Goal: Task Accomplishment & Management: Manage account settings

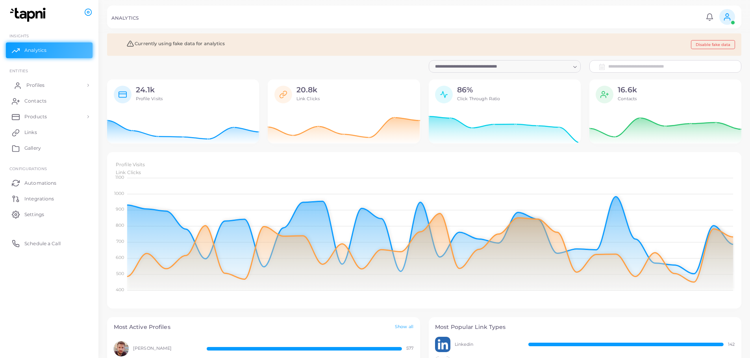
click at [48, 85] on link "Profiles" at bounding box center [49, 86] width 87 height 16
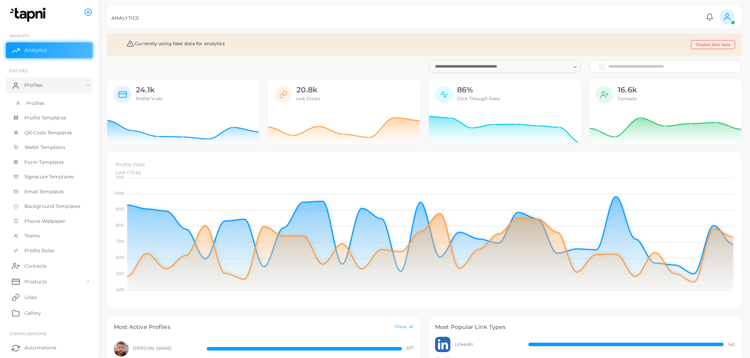
click at [54, 100] on link "Profiles" at bounding box center [49, 103] width 87 height 15
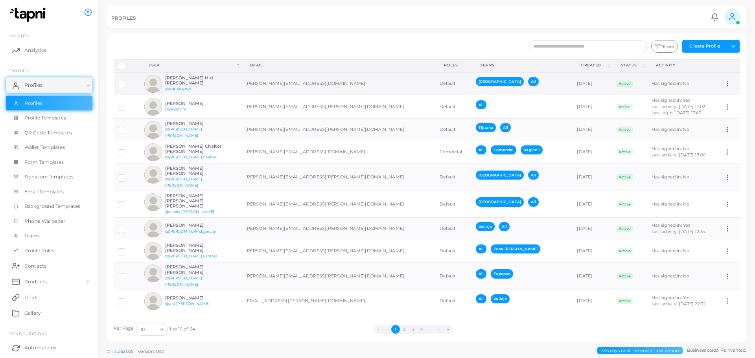
click at [180, 81] on h6 "[PERSON_NAME] Hid [PERSON_NAME]" at bounding box center [194, 81] width 58 height 10
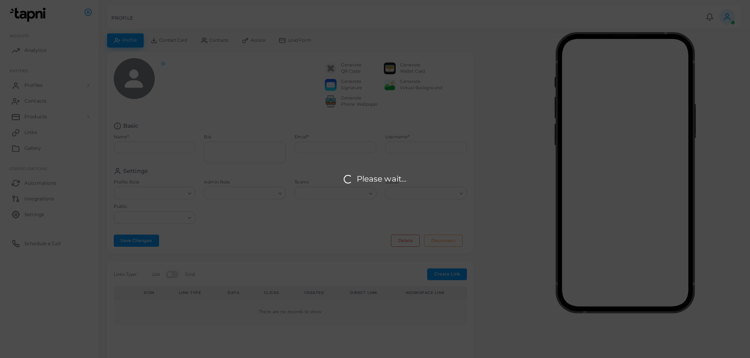
type input "**********"
type textarea "**********"
type input "**********"
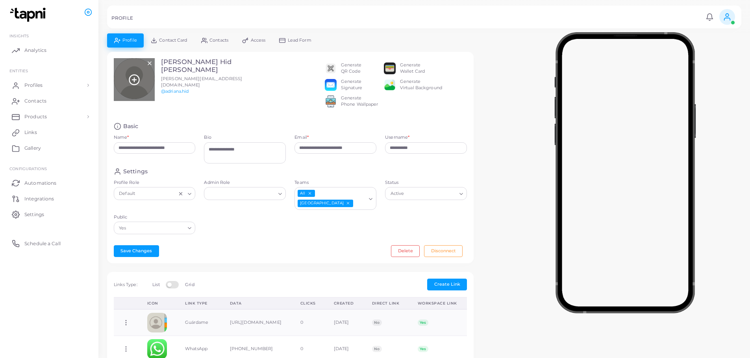
click at [144, 70] on div at bounding box center [134, 79] width 41 height 43
click at [130, 77] on icon at bounding box center [134, 80] width 12 height 12
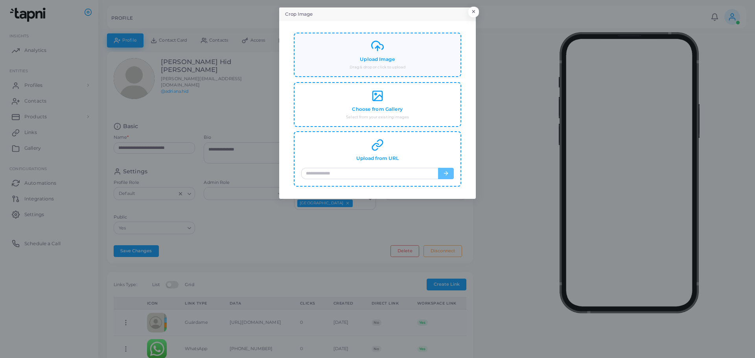
click at [378, 52] on icon at bounding box center [377, 46] width 13 height 13
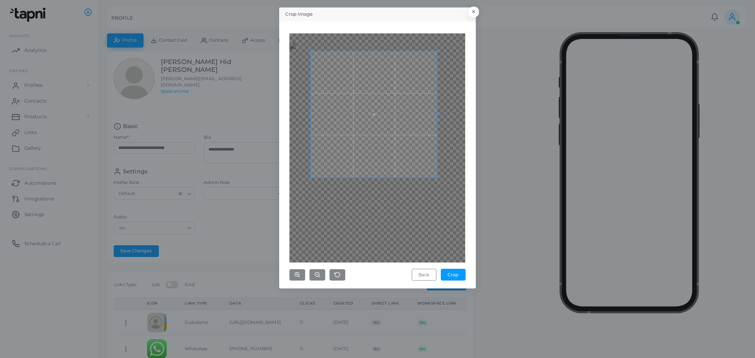
click at [410, 157] on span at bounding box center [374, 115] width 126 height 126
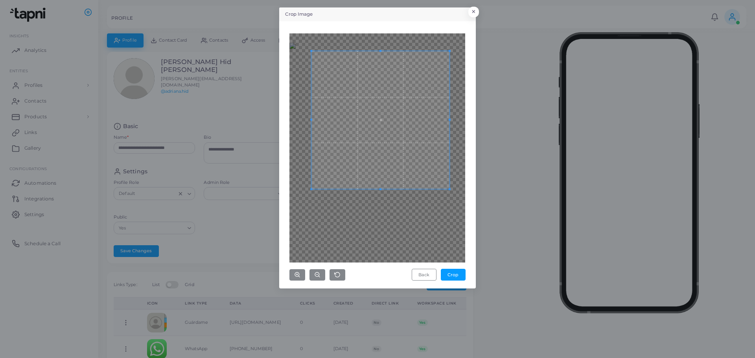
click at [449, 222] on div at bounding box center [378, 147] width 176 height 229
click at [446, 190] on span at bounding box center [381, 123] width 138 height 138
click at [449, 277] on button "Crop" at bounding box center [453, 275] width 25 height 12
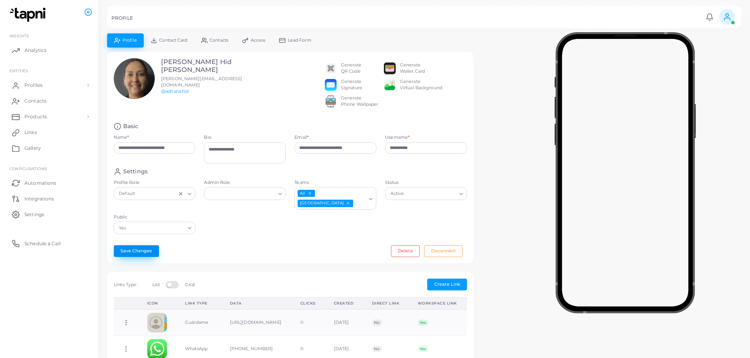
click at [138, 249] on button "Save Changes" at bounding box center [136, 252] width 45 height 12
click at [48, 81] on link "Profiles" at bounding box center [49, 86] width 87 height 16
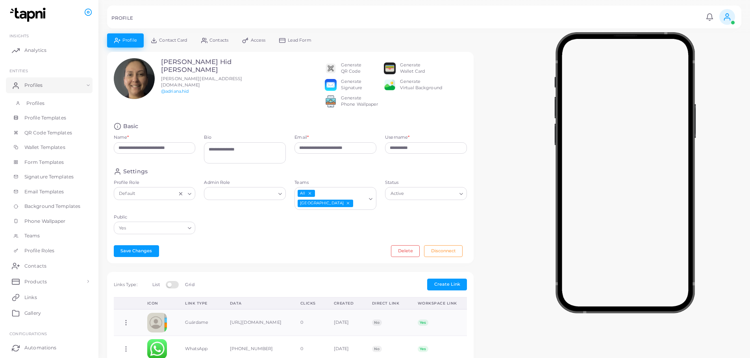
click at [43, 103] on span "Profiles" at bounding box center [35, 103] width 18 height 7
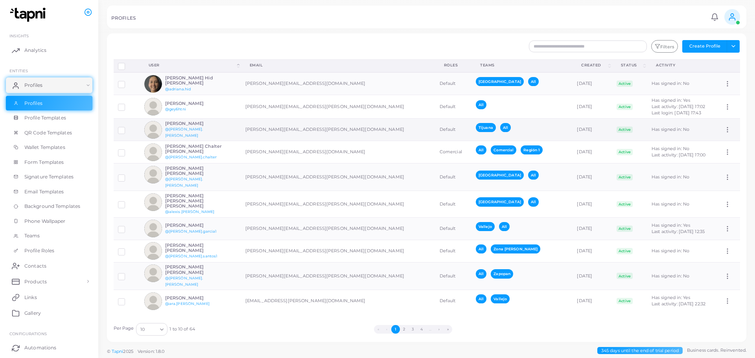
click at [199, 126] on h6 "[PERSON_NAME]" at bounding box center [194, 123] width 58 height 5
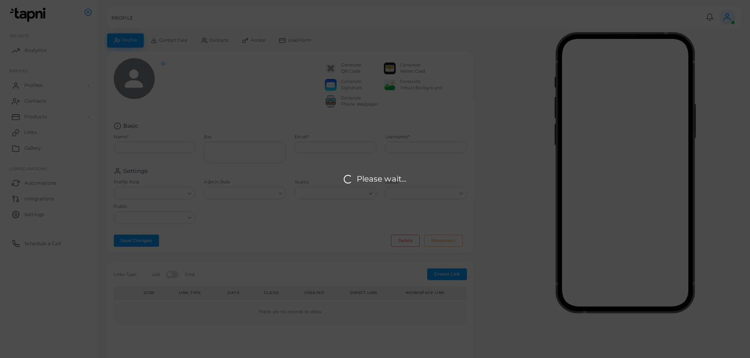
click at [133, 86] on div "Please wait..." at bounding box center [375, 179] width 750 height 358
type input "**********"
type textarea "********"
type input "**********"
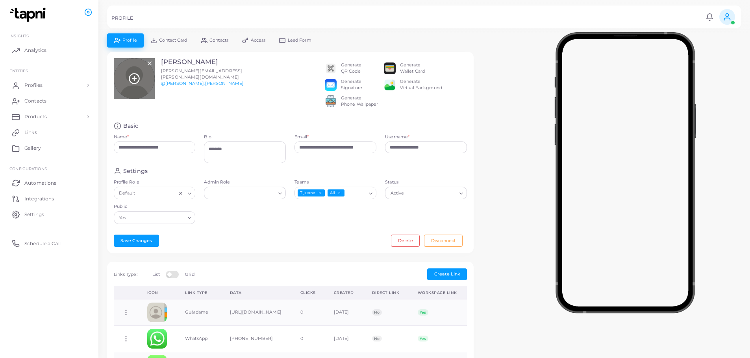
click at [137, 77] on icon at bounding box center [134, 79] width 12 height 12
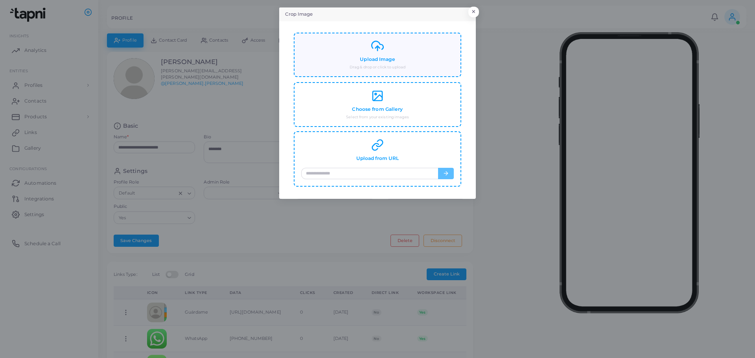
click at [380, 66] on small "Drag & drop or click to upload" at bounding box center [378, 68] width 56 height 6
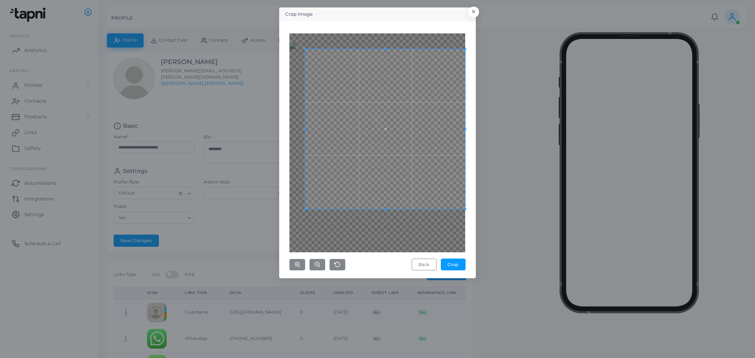
click at [484, 270] on div "Crop Image × Back Crop" at bounding box center [377, 179] width 755 height 358
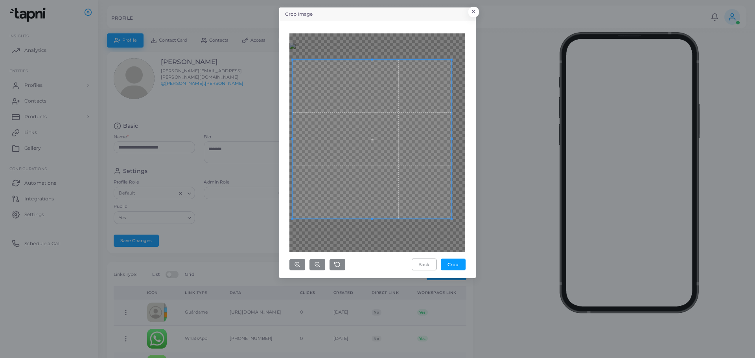
click at [352, 159] on span at bounding box center [372, 139] width 159 height 159
click at [452, 50] on div at bounding box center [378, 142] width 176 height 219
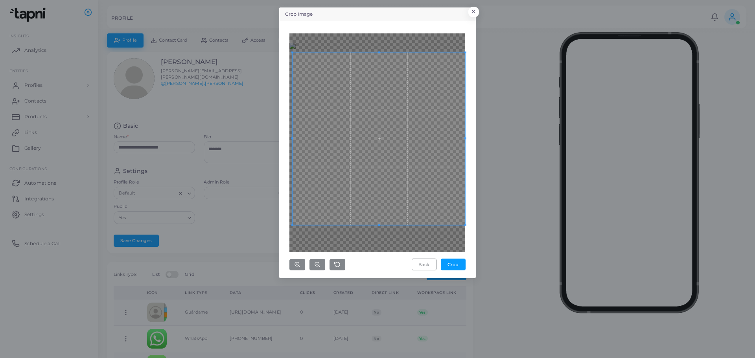
click at [473, 33] on div "Crop Image × Back Crop" at bounding box center [377, 142] width 197 height 271
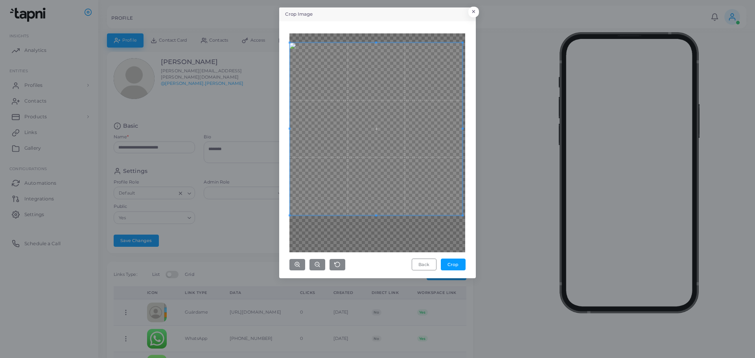
click at [398, 86] on span at bounding box center [376, 128] width 173 height 173
click at [375, 241] on div at bounding box center [378, 142] width 176 height 219
click at [374, 224] on div at bounding box center [378, 142] width 176 height 219
click at [451, 265] on button "Crop" at bounding box center [453, 265] width 25 height 12
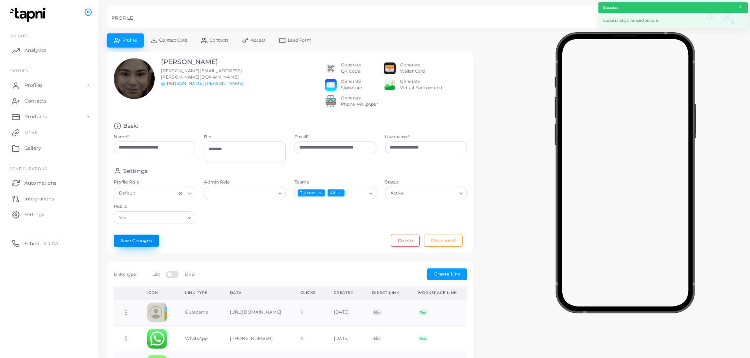
click at [142, 247] on button "Save Changes" at bounding box center [136, 241] width 45 height 12
click at [39, 90] on link "Profiles" at bounding box center [49, 86] width 87 height 16
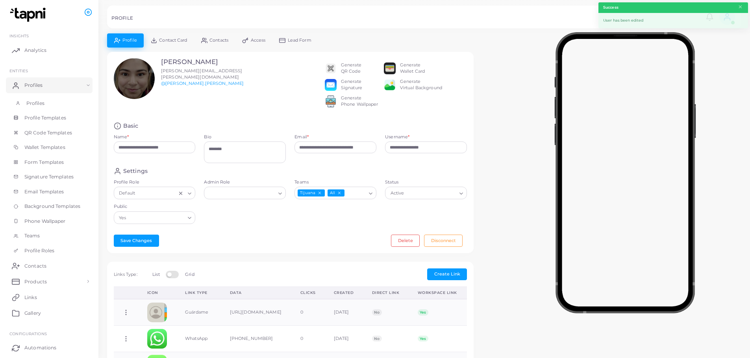
click at [39, 98] on link "Profiles" at bounding box center [49, 103] width 87 height 15
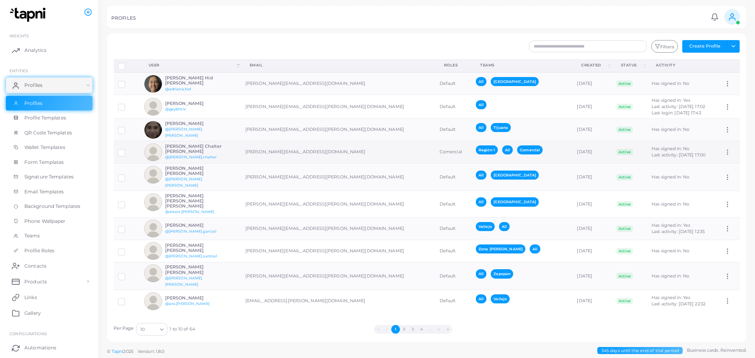
click at [205, 150] on h6 "[PERSON_NAME] Chalter [PERSON_NAME]" at bounding box center [194, 149] width 58 height 10
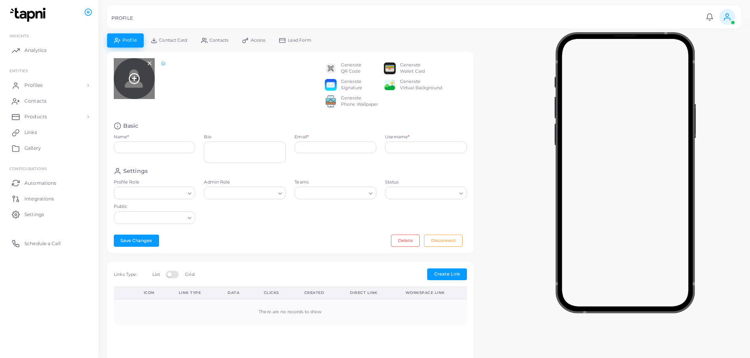
type input "**********"
type textarea "**********"
type input "**********"
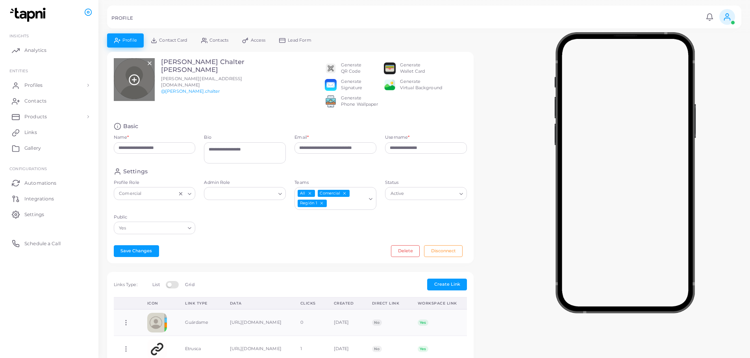
click at [125, 73] on div at bounding box center [134, 79] width 41 height 43
click at [134, 78] on icon at bounding box center [134, 80] width 12 height 12
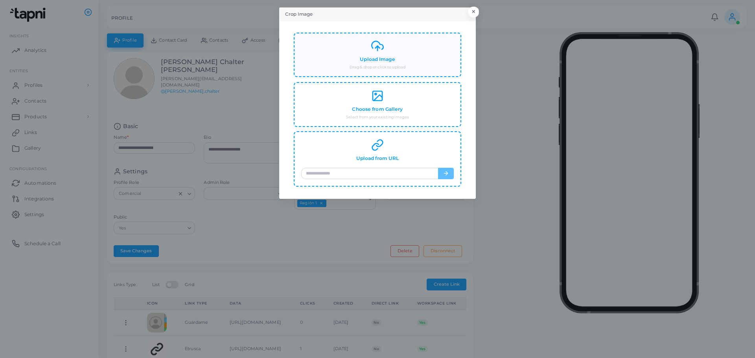
click at [332, 65] on div "Upload Image Drag & drop or click to upload" at bounding box center [377, 55] width 153 height 30
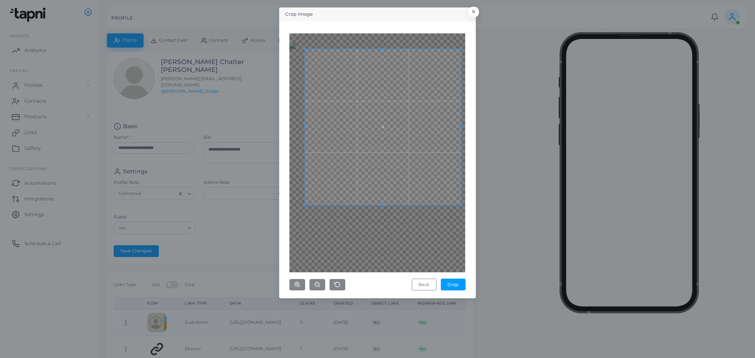
click at [461, 297] on div "Crop Image × Back Crop" at bounding box center [377, 152] width 197 height 291
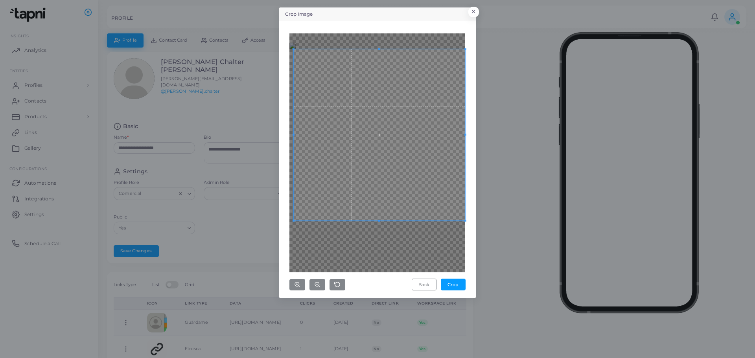
click at [386, 257] on div at bounding box center [378, 152] width 176 height 239
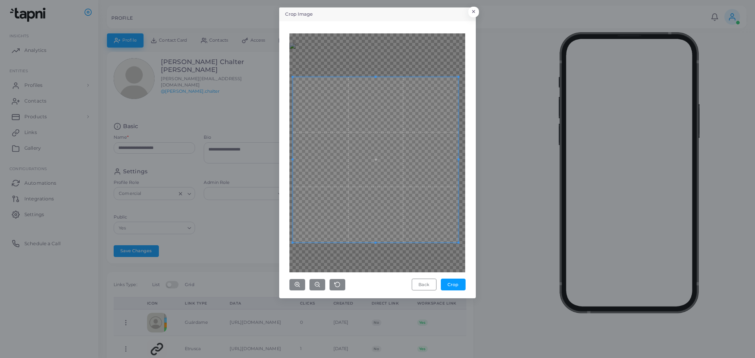
click at [378, 216] on span at bounding box center [376, 160] width 166 height 166
click at [380, 55] on div at bounding box center [378, 152] width 176 height 239
click at [319, 287] on icon "button" at bounding box center [317, 285] width 6 height 6
click at [319, 286] on line "button" at bounding box center [319, 286] width 1 height 1
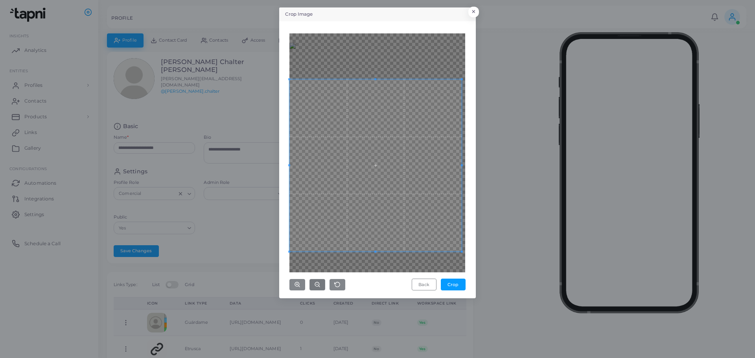
click at [345, 222] on span at bounding box center [376, 165] width 172 height 172
click at [460, 57] on div at bounding box center [378, 152] width 176 height 239
click at [377, 49] on div at bounding box center [378, 152] width 176 height 239
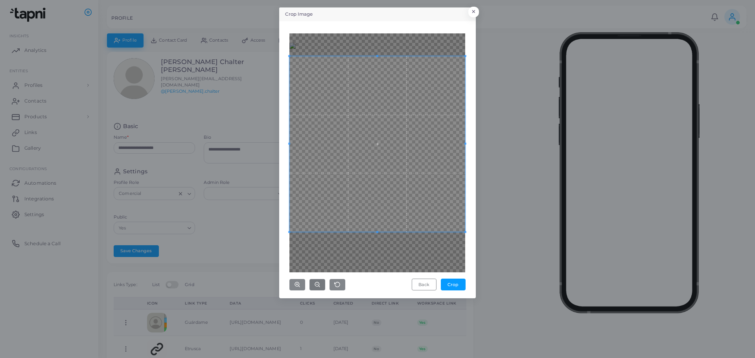
click at [366, 121] on span at bounding box center [378, 144] width 176 height 176
click at [375, 252] on div at bounding box center [378, 152] width 176 height 239
click at [464, 268] on div at bounding box center [378, 152] width 176 height 239
click at [468, 266] on div "Back Crop" at bounding box center [378, 160] width 188 height 269
click at [387, 252] on div at bounding box center [378, 152] width 176 height 239
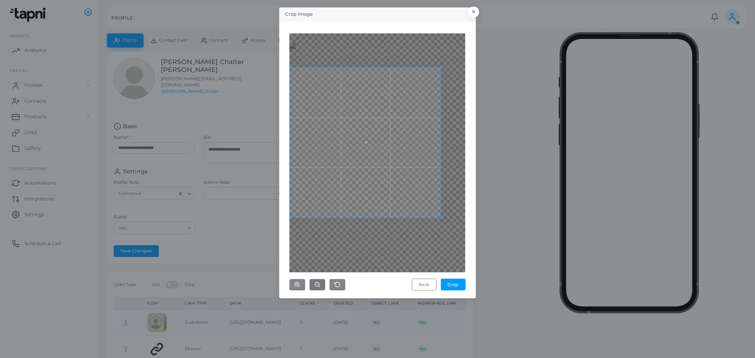
click at [440, 148] on div at bounding box center [366, 143] width 150 height 150
click at [296, 142] on span at bounding box center [295, 143] width 2 height 2
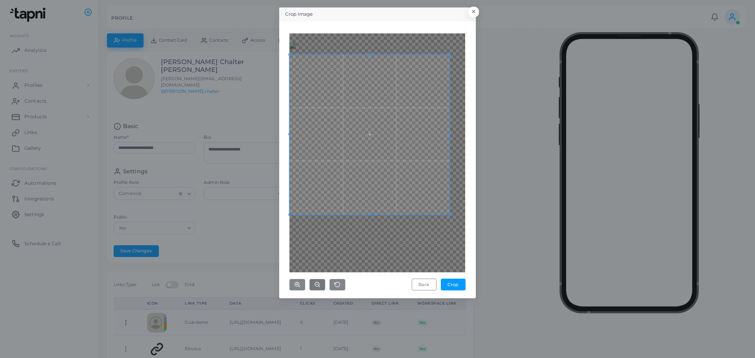
click at [369, 37] on div at bounding box center [378, 152] width 176 height 239
click at [371, 290] on div "Back Crop" at bounding box center [378, 162] width 176 height 258
click at [375, 281] on div "Back Crop" at bounding box center [378, 162] width 176 height 258
click at [316, 287] on icon "button" at bounding box center [317, 285] width 6 height 6
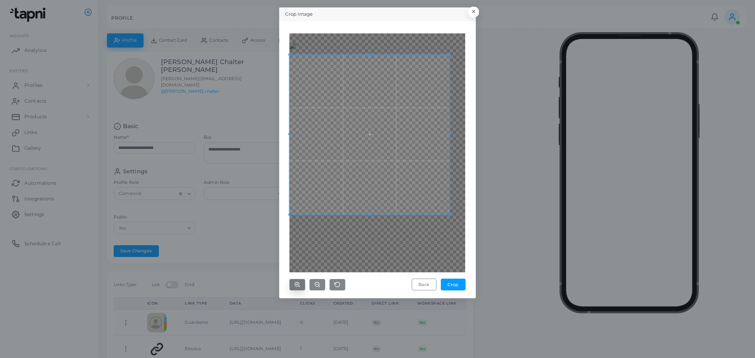
click at [303, 279] on button "button" at bounding box center [298, 284] width 16 height 11
click at [303, 280] on button "button" at bounding box center [298, 284] width 16 height 11
click at [308, 283] on b-button-group at bounding box center [318, 284] width 56 height 11
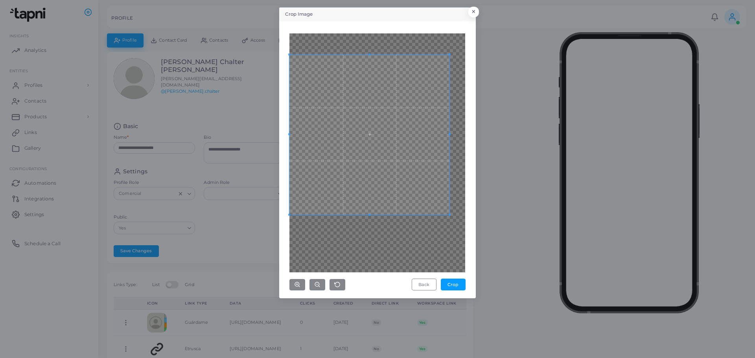
click at [308, 283] on b-button-group at bounding box center [318, 284] width 56 height 11
click at [318, 282] on icon "button" at bounding box center [317, 285] width 6 height 6
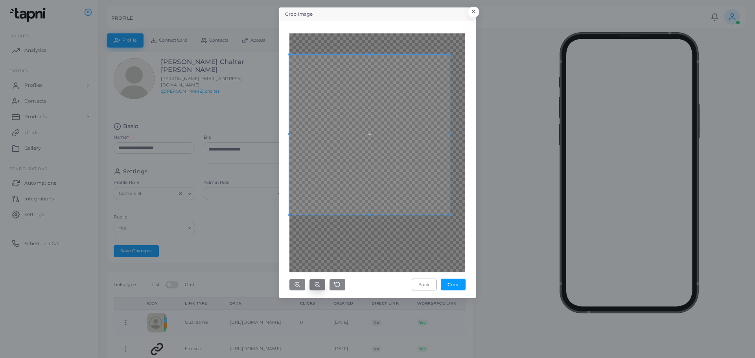
click at [318, 282] on icon "button" at bounding box center [317, 285] width 6 height 6
click at [475, 13] on button "×" at bounding box center [472, 14] width 11 height 10
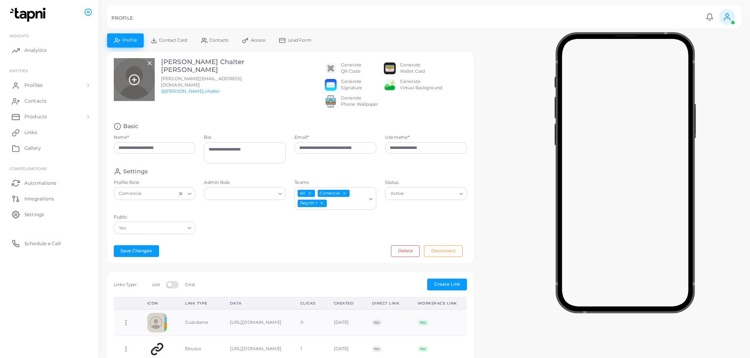
click at [140, 84] on icon at bounding box center [134, 80] width 12 height 12
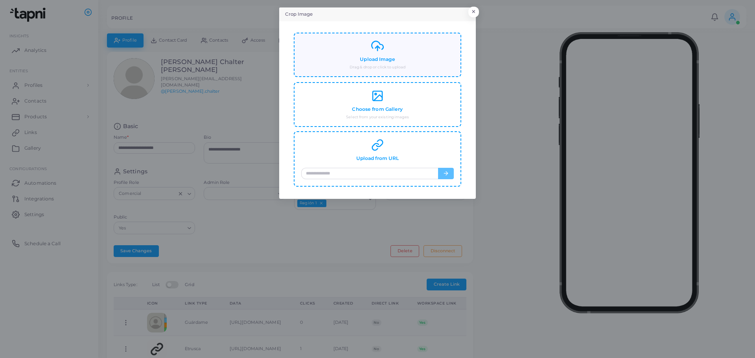
click at [334, 61] on div "Upload Image Drag & drop or click to upload" at bounding box center [377, 55] width 153 height 30
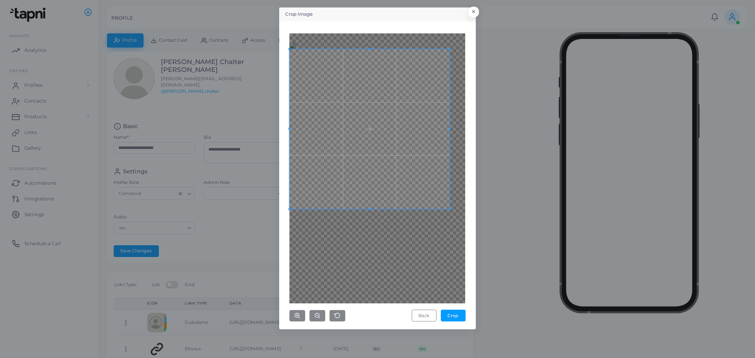
click at [355, 320] on div "Back Crop" at bounding box center [378, 177] width 176 height 289
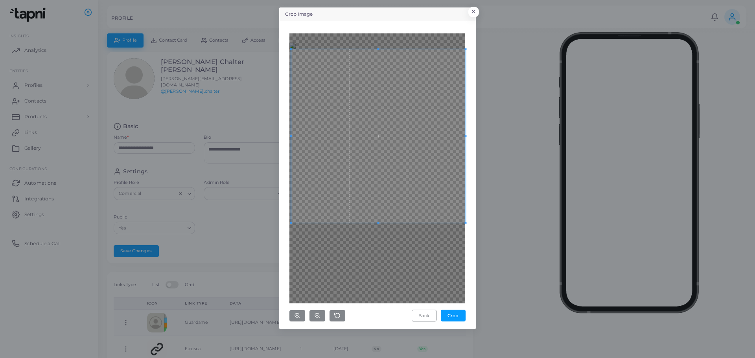
click at [471, 304] on div "Back Crop" at bounding box center [378, 176] width 188 height 300
click at [373, 283] on div at bounding box center [378, 168] width 176 height 270
click at [408, 126] on span at bounding box center [377, 129] width 174 height 174
click at [371, 246] on div at bounding box center [378, 168] width 176 height 270
click at [428, 320] on button "Back" at bounding box center [424, 316] width 25 height 12
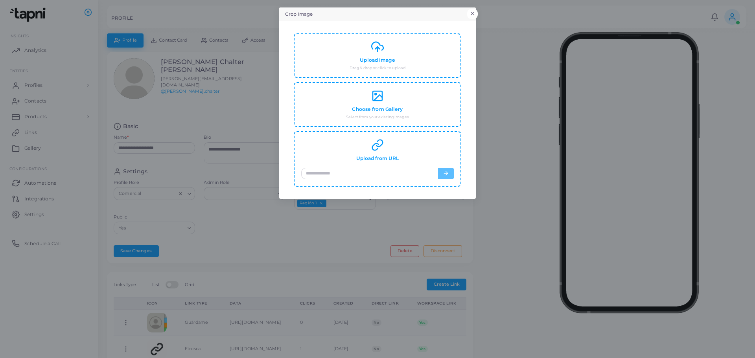
click at [475, 15] on div "Crop Image × Upload Image Drag & drop or click to upload Choose from Gallery Se…" at bounding box center [377, 179] width 755 height 358
click at [474, 15] on button "×" at bounding box center [472, 14] width 11 height 10
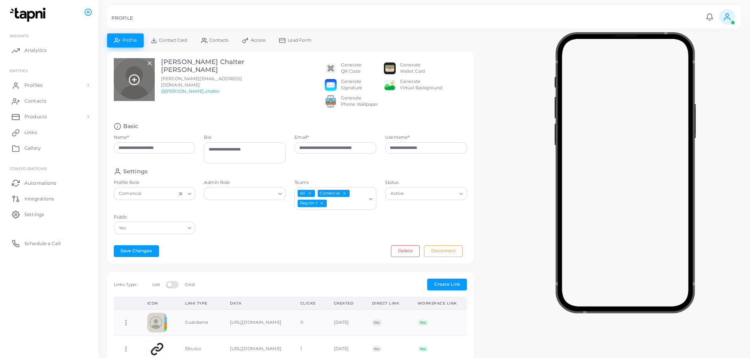
click at [138, 86] on div at bounding box center [134, 79] width 41 height 43
click at [131, 78] on icon at bounding box center [134, 80] width 12 height 12
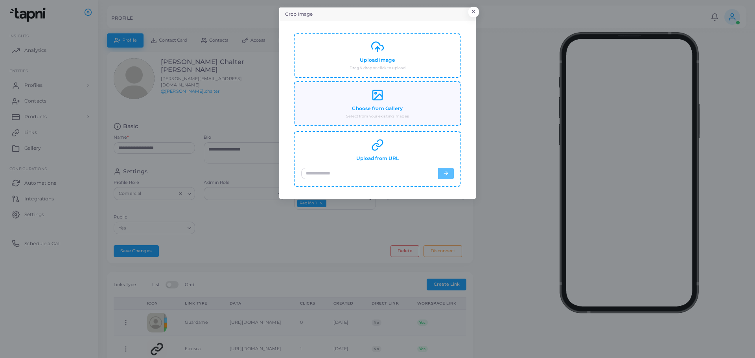
click at [379, 97] on icon at bounding box center [377, 95] width 13 height 13
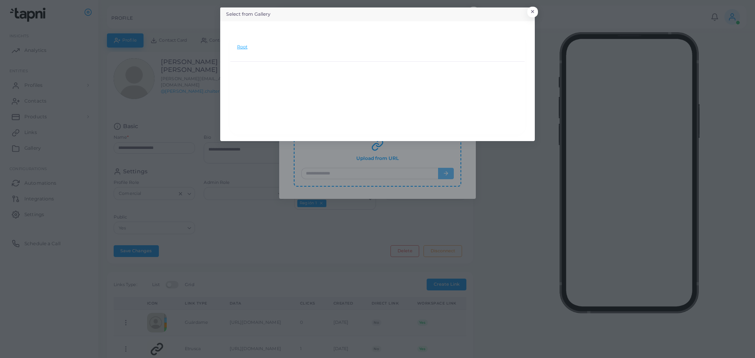
click at [241, 48] on li "Root" at bounding box center [242, 47] width 10 height 6
click at [242, 47] on li "Root" at bounding box center [242, 47] width 10 height 6
click at [534, 15] on button "×" at bounding box center [531, 14] width 11 height 10
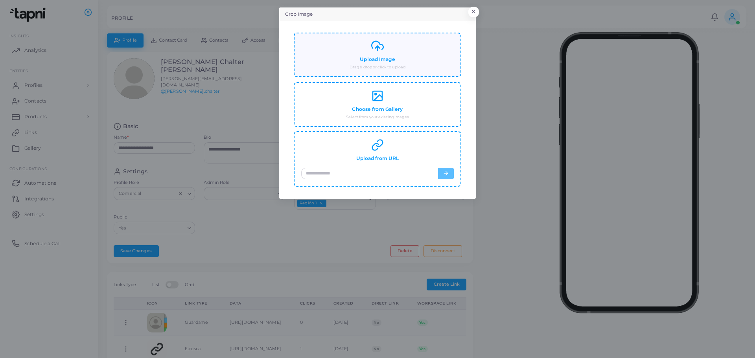
click at [390, 57] on h4 "Upload Image" at bounding box center [377, 60] width 35 height 6
click at [472, 15] on button "×" at bounding box center [472, 14] width 11 height 10
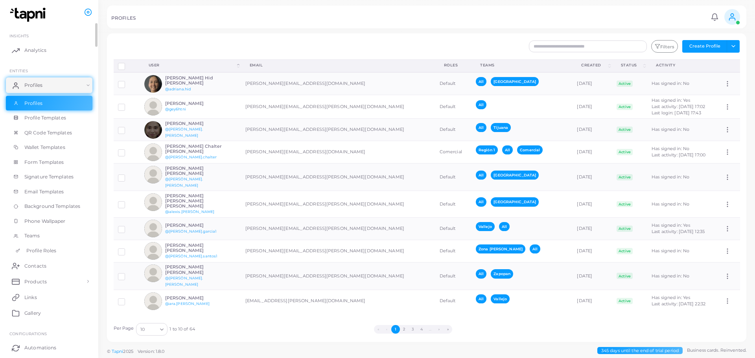
click at [59, 248] on link "Profile Roles" at bounding box center [49, 251] width 87 height 15
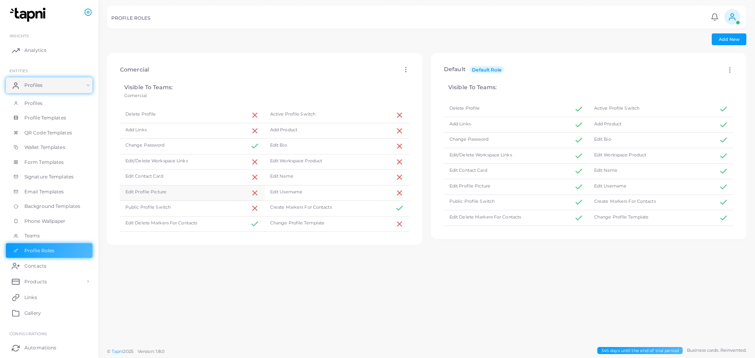
click at [195, 199] on div "Edit Profile Picture" at bounding box center [192, 194] width 145 height 16
click at [195, 201] on div "Edit Profile Picture" at bounding box center [192, 194] width 145 height 16
click at [403, 71] on icon at bounding box center [406, 69] width 7 height 7
click at [406, 78] on link "Edit" at bounding box center [429, 80] width 56 height 11
type input "*********"
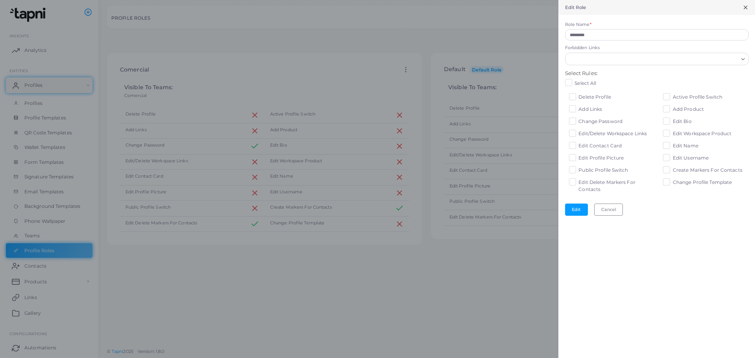
click at [588, 157] on span "Edit Profile Picture" at bounding box center [601, 158] width 45 height 6
click at [575, 211] on button "Edit" at bounding box center [576, 210] width 23 height 12
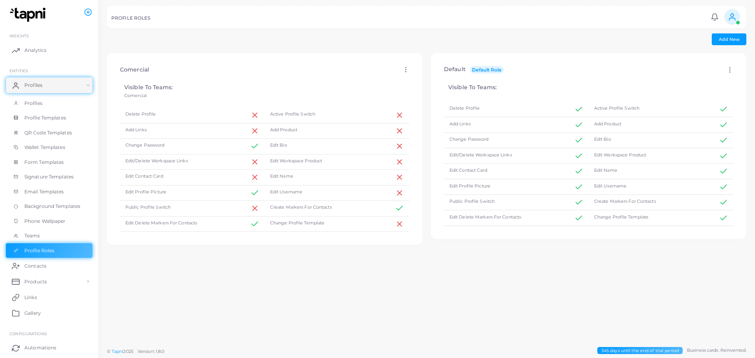
click at [408, 67] on div "Comercial Edit Assign to Team Apply Delete" at bounding box center [265, 70] width 303 height 20
click at [404, 69] on icon at bounding box center [406, 69] width 7 height 7
click at [444, 78] on link "Edit" at bounding box center [432, 79] width 56 height 11
type input "*********"
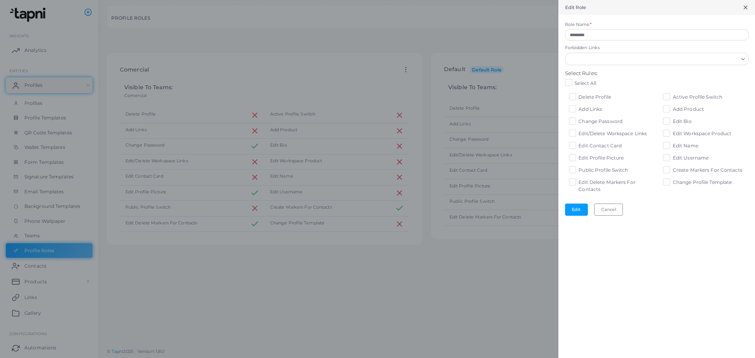
click at [744, 9] on line at bounding box center [745, 7] width 3 height 3
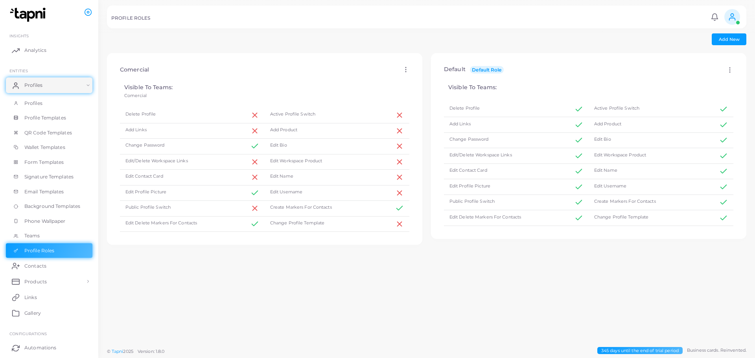
click at [403, 72] on icon at bounding box center [406, 69] width 7 height 7
click at [439, 94] on span "Assign to Team" at bounding box center [435, 92] width 33 height 6
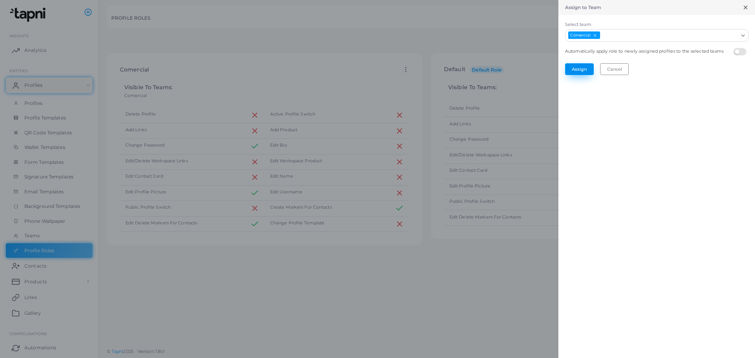
click at [584, 71] on button "Assign" at bounding box center [579, 69] width 29 height 12
